Goal: Navigation & Orientation: Find specific page/section

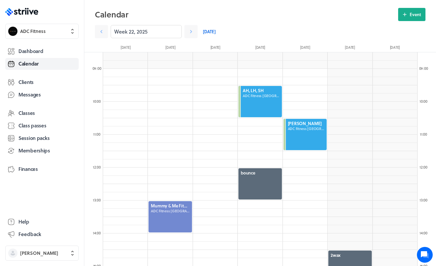
click at [210, 30] on link "[DATE]" at bounding box center [209, 31] width 13 height 13
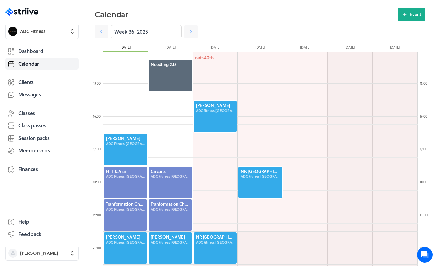
scroll to position [494, 0]
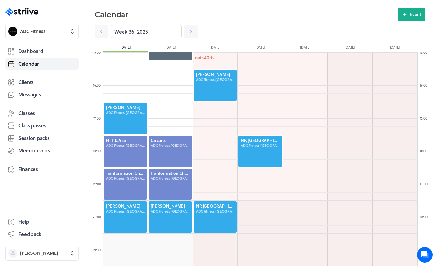
click at [119, 213] on div at bounding box center [125, 217] width 44 height 33
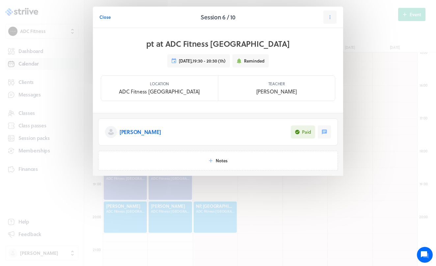
click at [138, 130] on p "[PERSON_NAME]" at bounding box center [140, 132] width 41 height 8
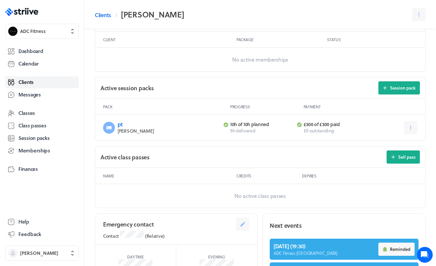
scroll to position [206, 0]
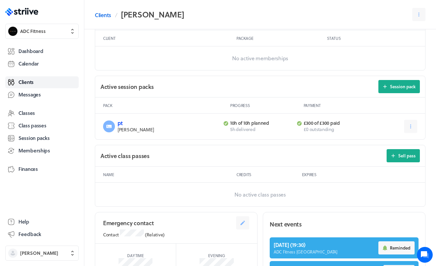
click at [120, 121] on link "pt" at bounding box center [120, 123] width 5 height 8
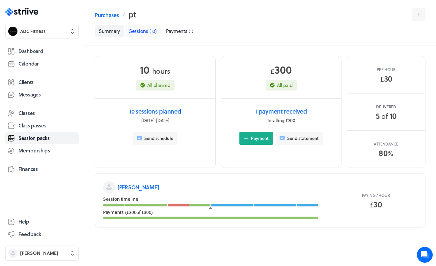
click at [138, 32] on span "Sessions" at bounding box center [138, 30] width 19 height 7
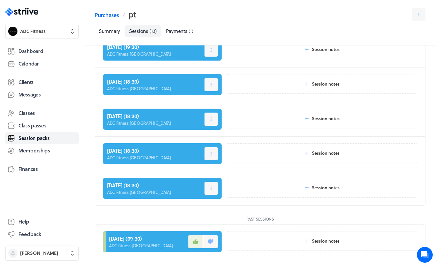
scroll to position [32, 0]
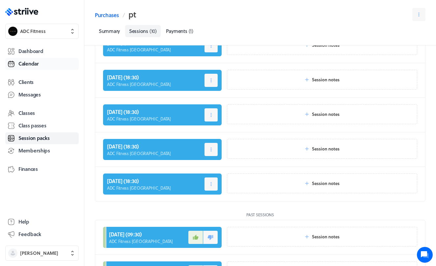
click at [28, 65] on span "Calendar" at bounding box center [28, 63] width 20 height 7
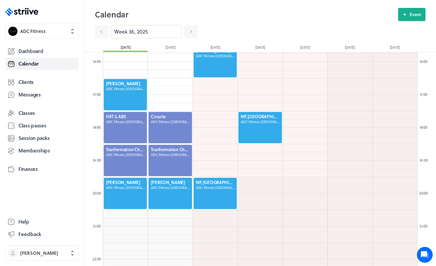
scroll to position [519, 0]
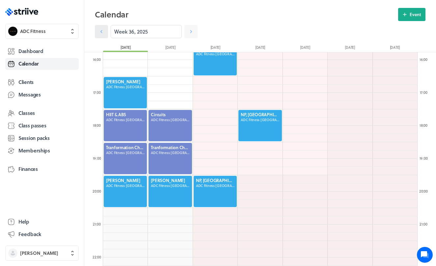
click at [102, 33] on icon at bounding box center [101, 31] width 2 height 3
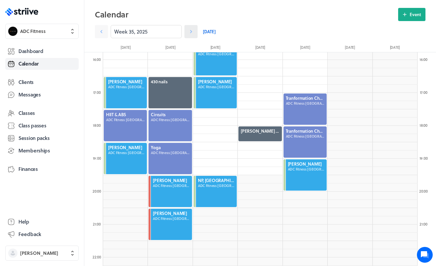
click at [194, 33] on icon at bounding box center [191, 31] width 7 height 7
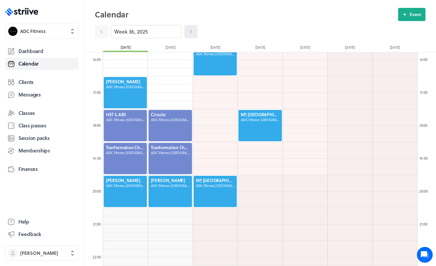
click at [190, 32] on icon at bounding box center [191, 31] width 7 height 7
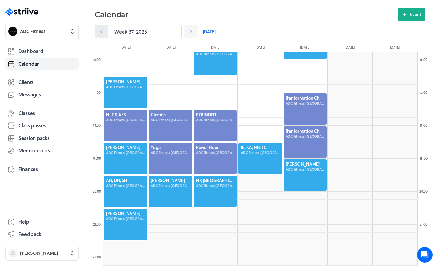
click at [104, 36] on link at bounding box center [101, 31] width 13 height 13
